Goal: Leave review/rating: Leave review/rating

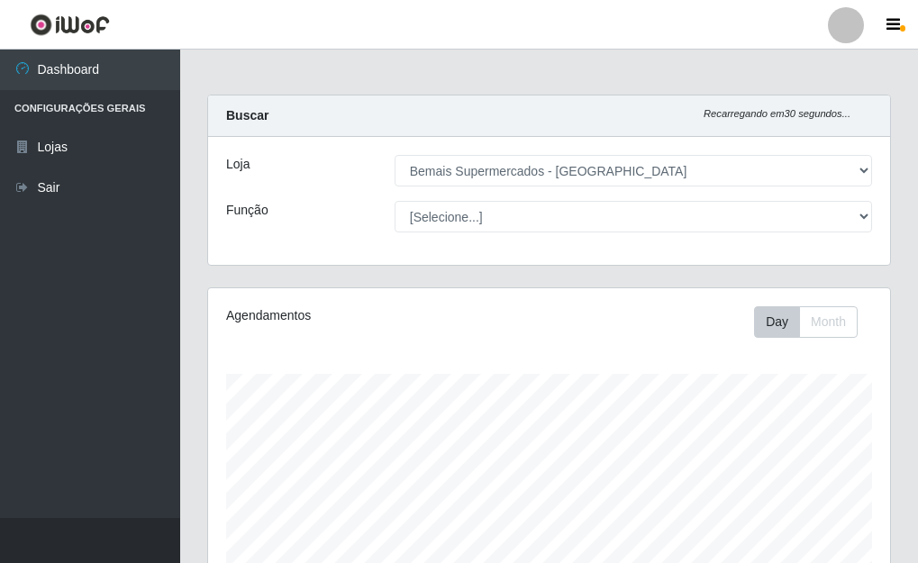
select select "249"
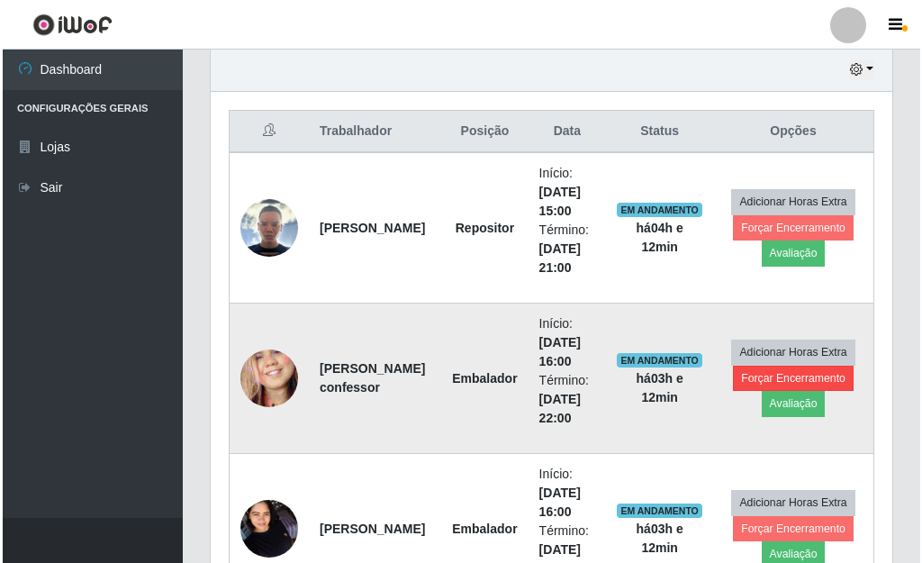
scroll to position [764, 0]
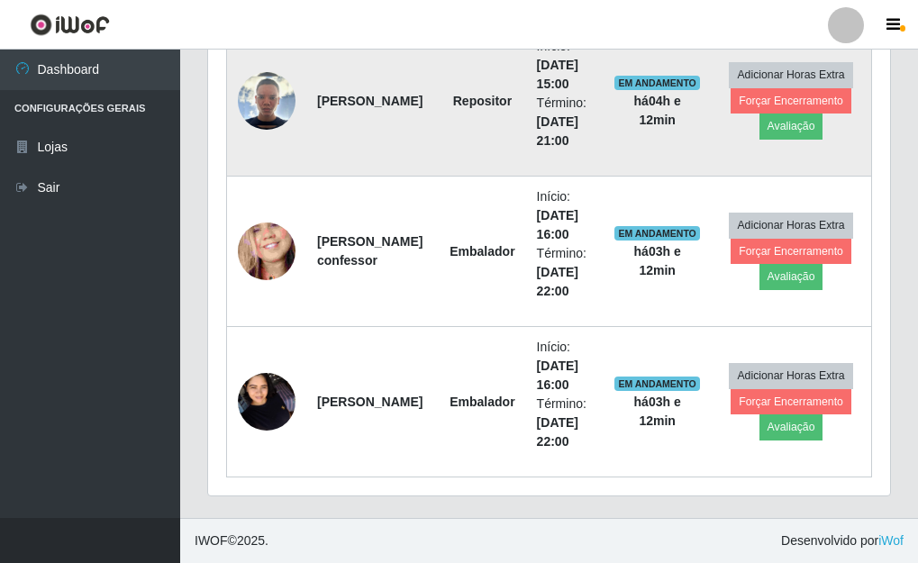
click at [252, 103] on img at bounding box center [267, 101] width 58 height 58
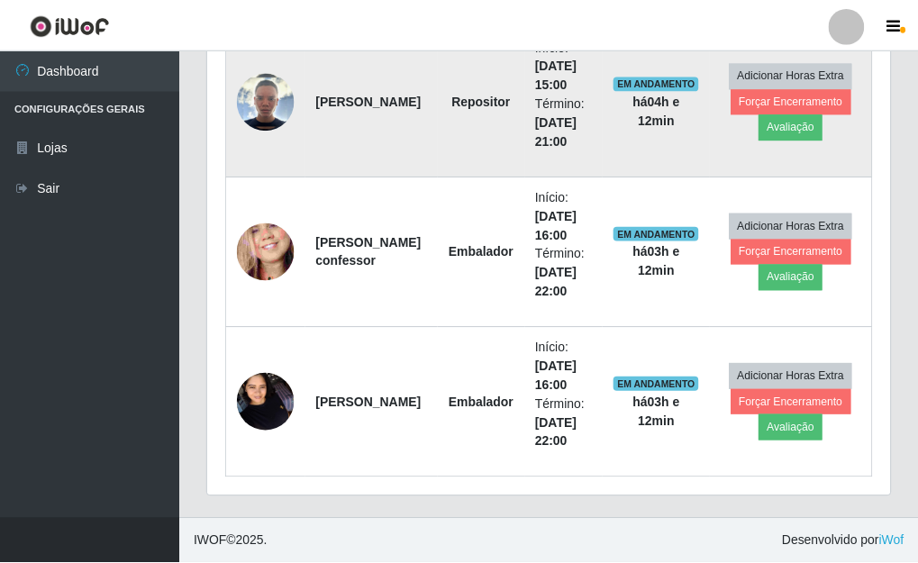
scroll to position [374, 671]
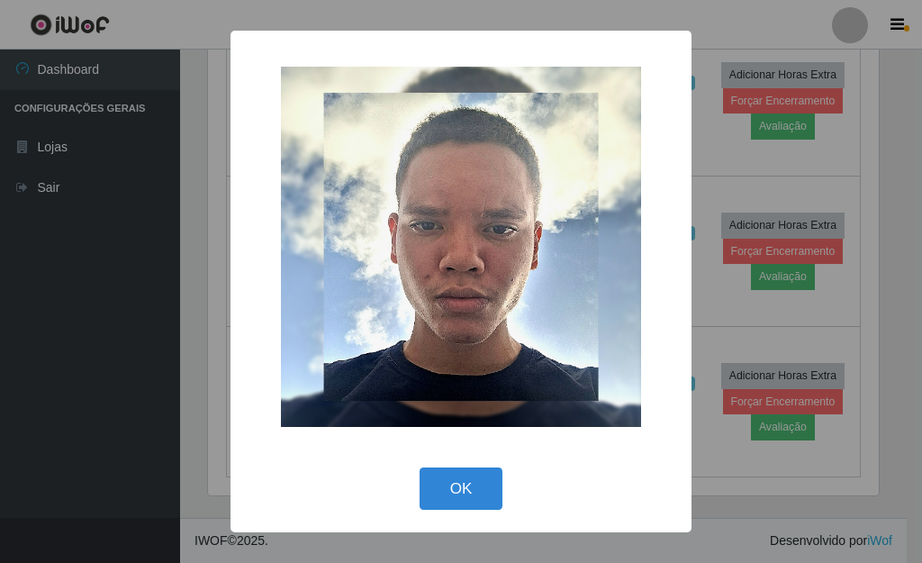
click at [883, 269] on div "× OK Cancel" at bounding box center [461, 281] width 922 height 563
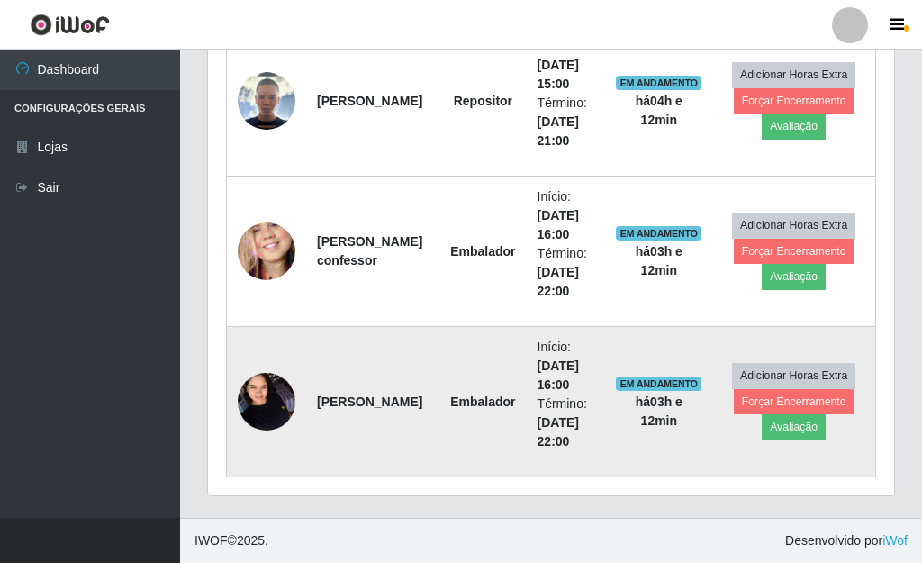
scroll to position [374, 682]
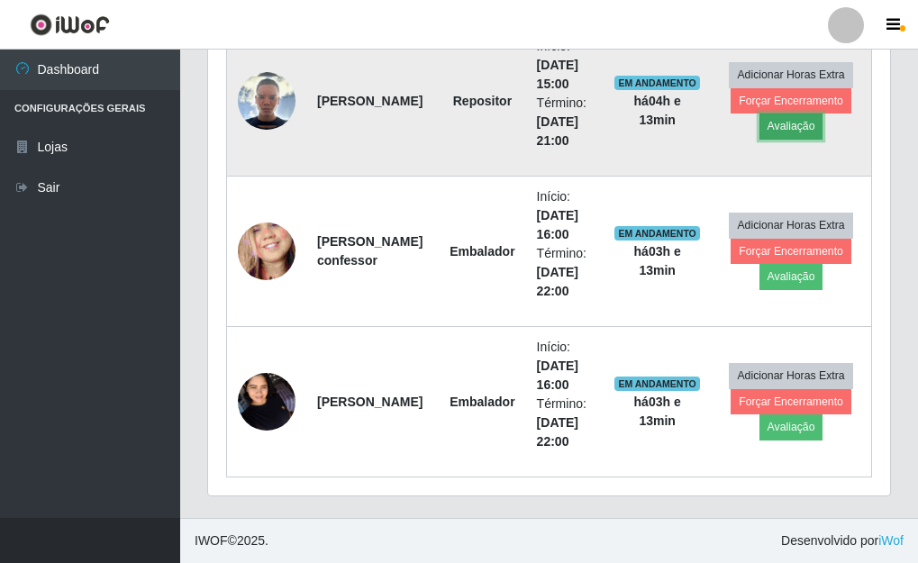
click at [795, 131] on button "Avaliação" at bounding box center [791, 125] width 64 height 25
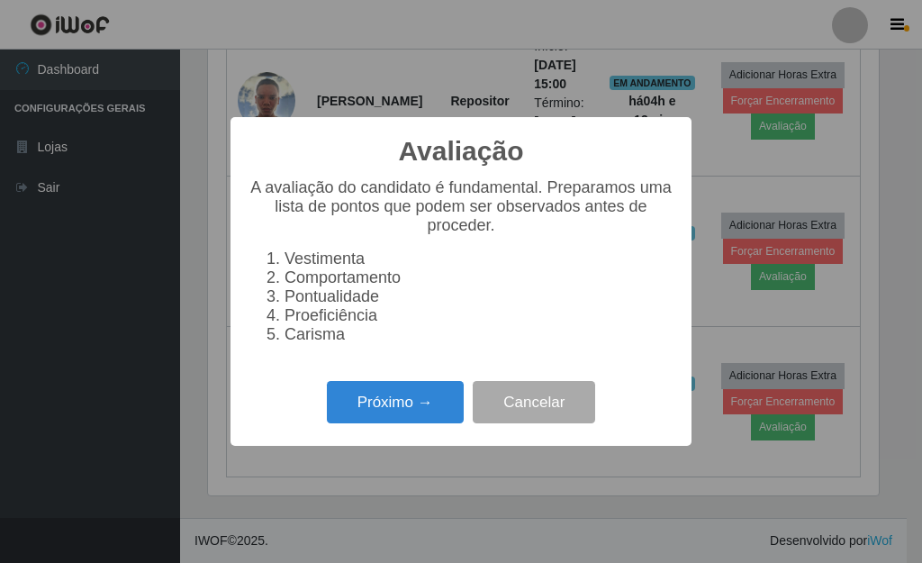
scroll to position [374, 671]
click at [412, 398] on button "Próximo →" at bounding box center [395, 402] width 137 height 42
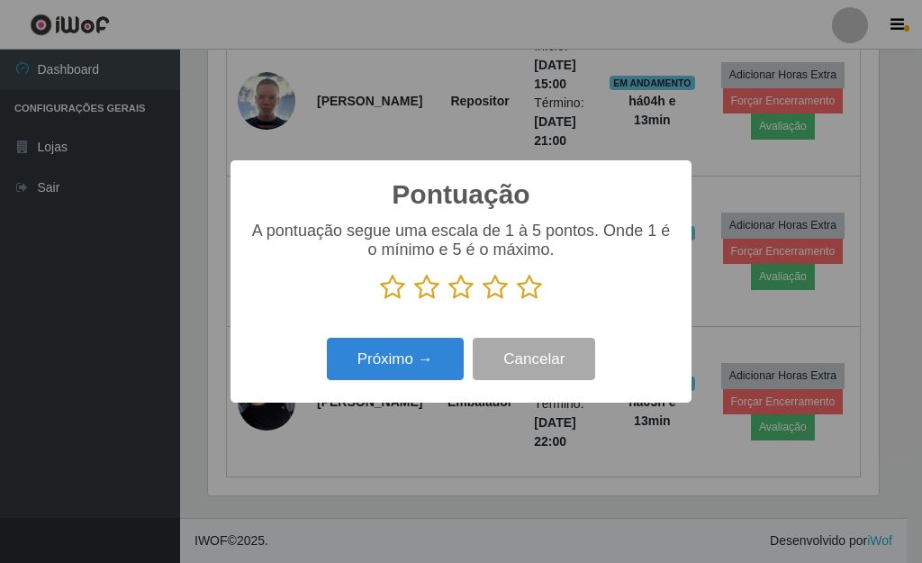
scroll to position [900284, 899987]
click at [536, 297] on icon at bounding box center [529, 287] width 25 height 27
click at [517, 301] on input "radio" at bounding box center [517, 301] width 0 height 0
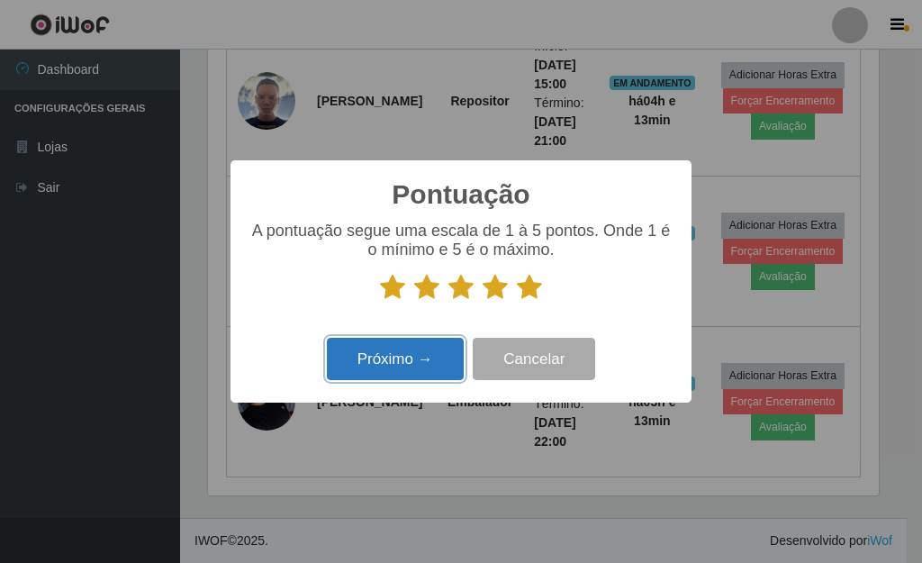
click at [424, 358] on button "Próximo →" at bounding box center [395, 359] width 137 height 42
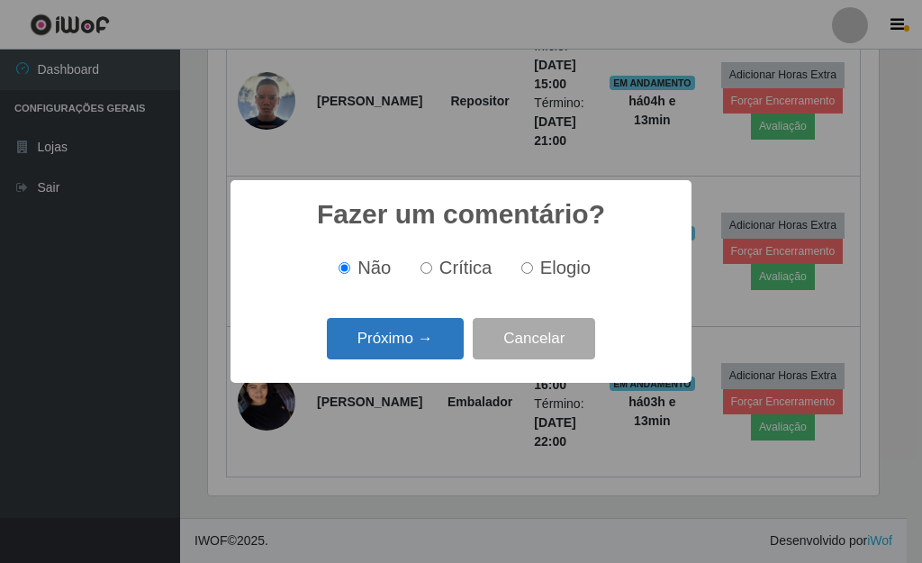
click at [426, 349] on button "Próximo →" at bounding box center [395, 339] width 137 height 42
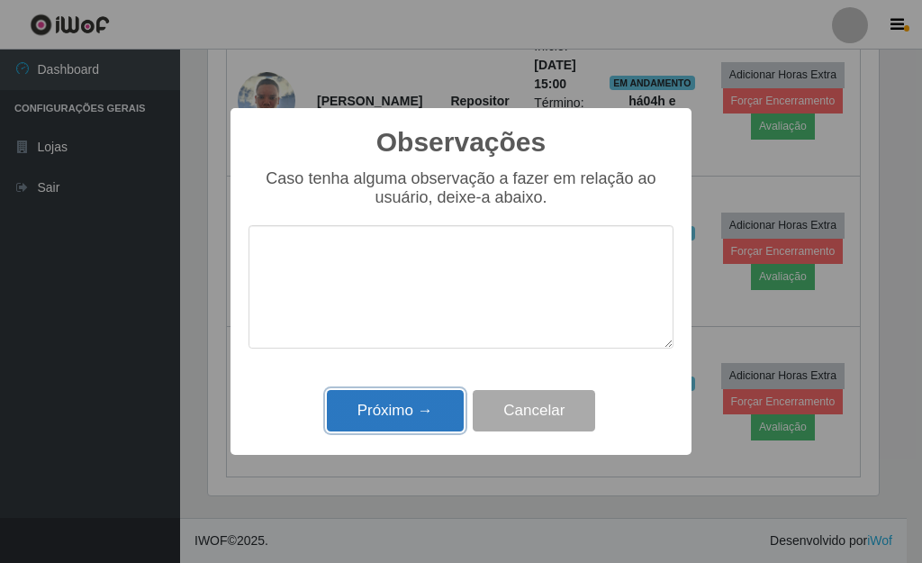
click at [410, 409] on button "Próximo →" at bounding box center [395, 411] width 137 height 42
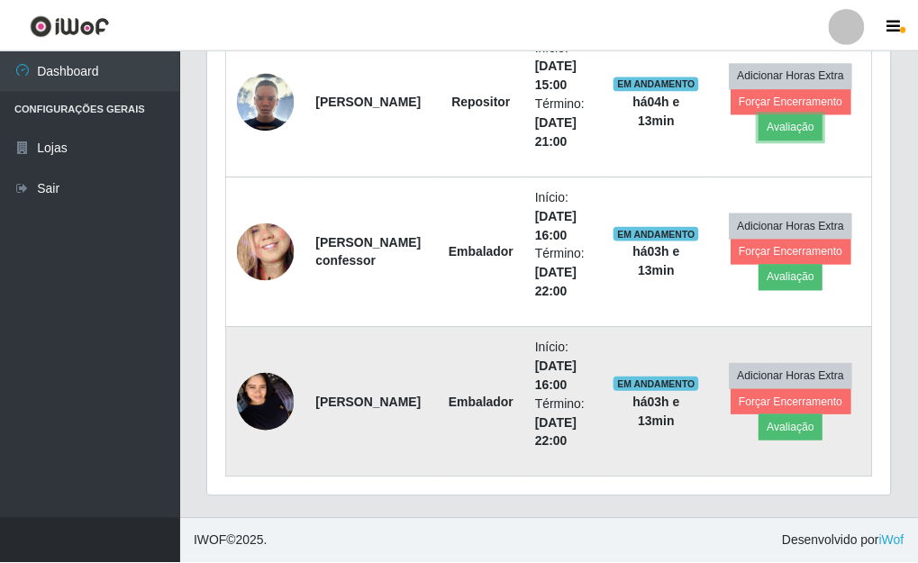
scroll to position [374, 682]
